Goal: Task Accomplishment & Management: Manage account settings

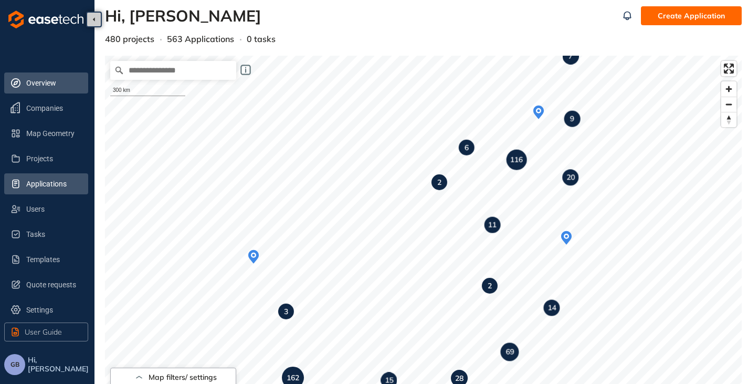
drag, startPoint x: 20, startPoint y: 188, endPoint x: 33, endPoint y: 189, distance: 12.6
click at [20, 188] on icon at bounding box center [15, 183] width 10 height 10
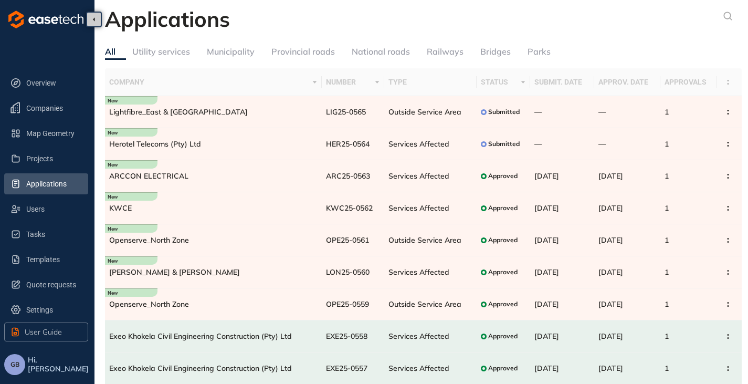
click at [10, 365] on span "GB" at bounding box center [14, 364] width 9 height 7
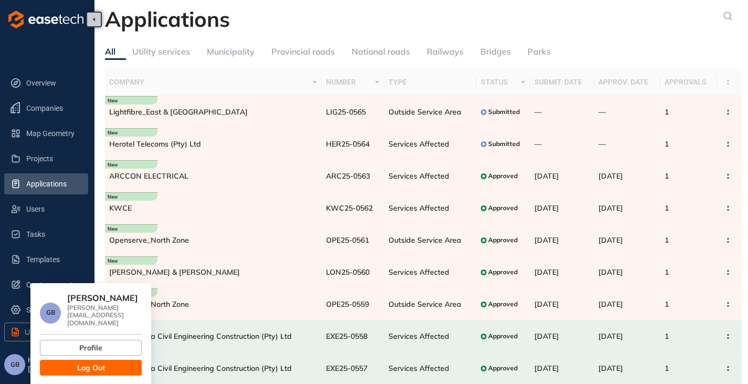
click at [81, 362] on span "Log Out" at bounding box center [91, 368] width 28 height 12
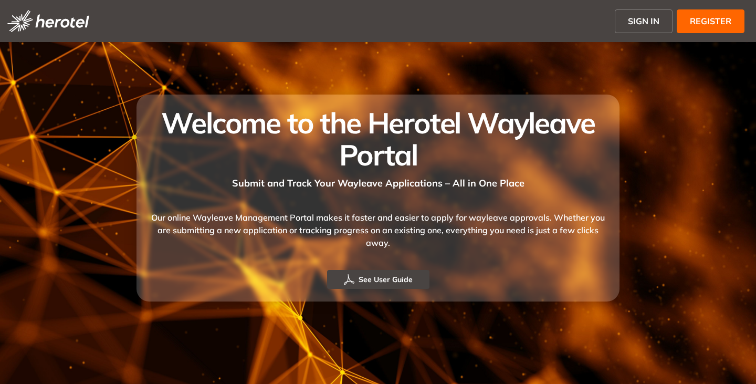
click at [642, 22] on span "SIGN IN" at bounding box center [643, 21] width 31 height 13
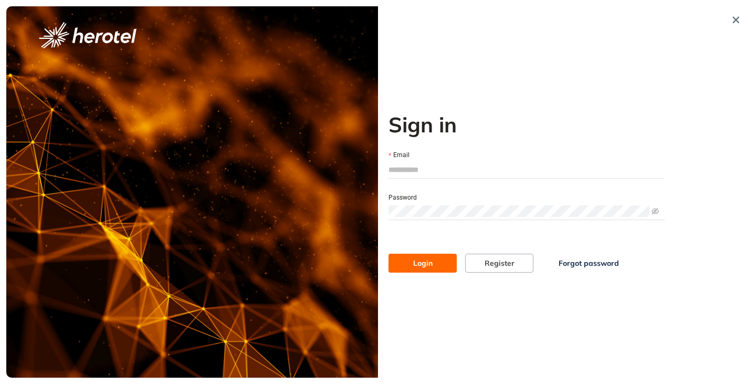
click at [406, 172] on input "Email" at bounding box center [526, 170] width 276 height 16
type input "**********"
click at [388, 254] on button "Login" at bounding box center [422, 263] width 68 height 19
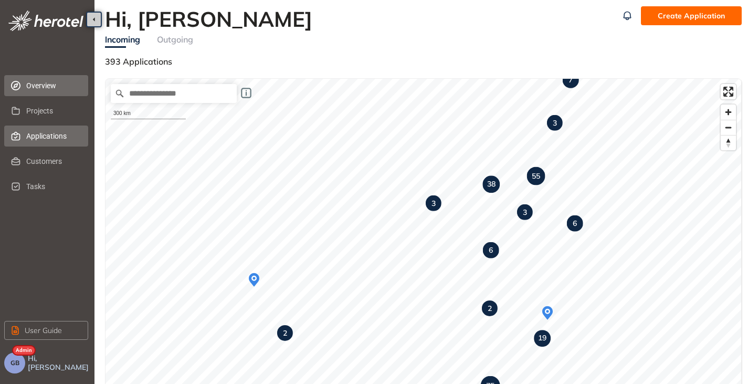
click at [32, 133] on span "Applications" at bounding box center [53, 135] width 54 height 21
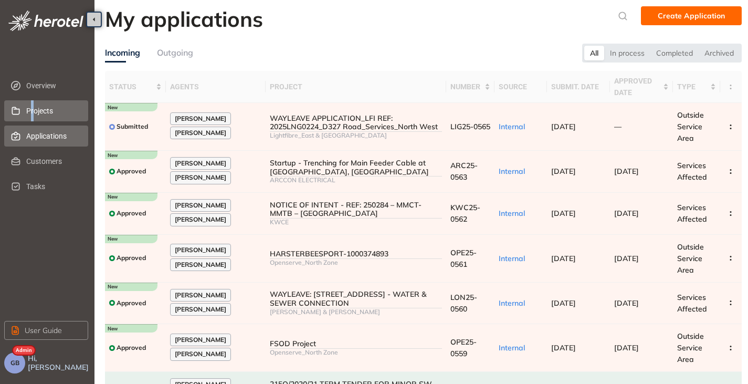
drag, startPoint x: 31, startPoint y: 114, endPoint x: 40, endPoint y: 119, distance: 10.1
click at [31, 114] on span "Projects" at bounding box center [53, 110] width 54 height 21
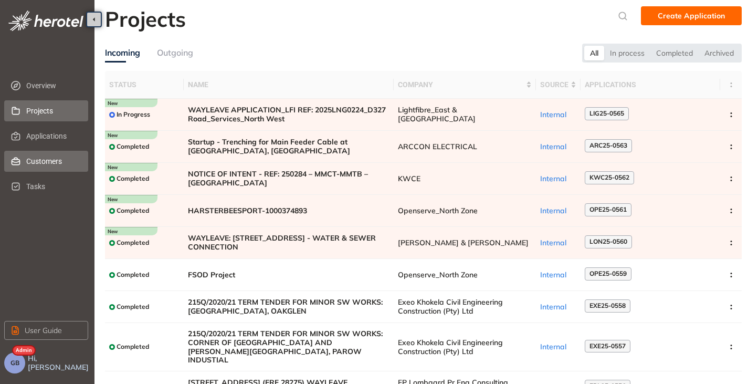
click at [45, 160] on span "Customers" at bounding box center [53, 161] width 54 height 21
